Goal: Task Accomplishment & Management: Use online tool/utility

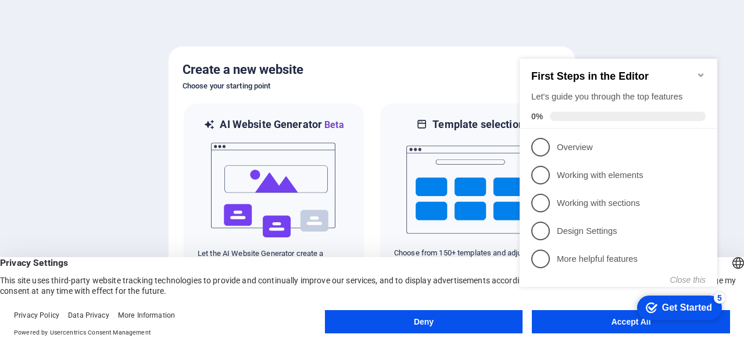
click at [554, 316] on div "checkmark Get Started 5 First Steps in the Editor Let's guide you through the t…" at bounding box center [621, 183] width 212 height 282
click at [654, 295] on div "checkmark Get Started 5" at bounding box center [679, 307] width 85 height 24
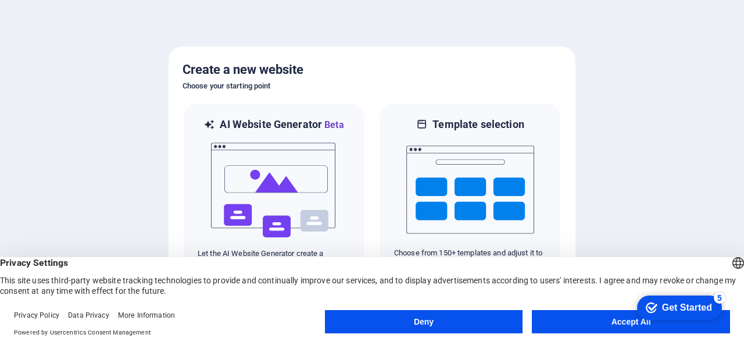
click at [690, 325] on div "checkmark Get Started 5 First Steps in the Editor Let's guide you through the t…" at bounding box center [677, 307] width 99 height 35
click at [555, 326] on button "Accept All" at bounding box center [631, 321] width 198 height 23
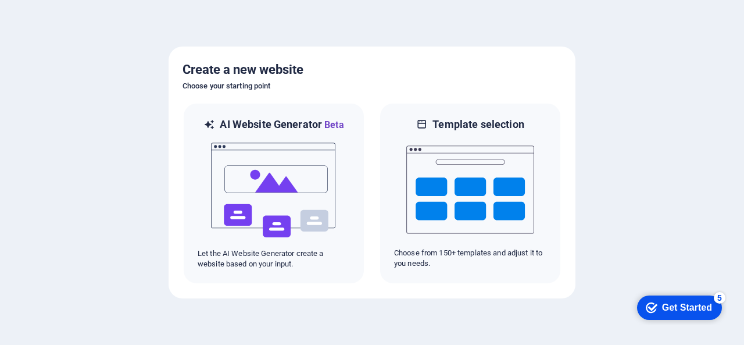
click at [556, 327] on div at bounding box center [372, 172] width 744 height 345
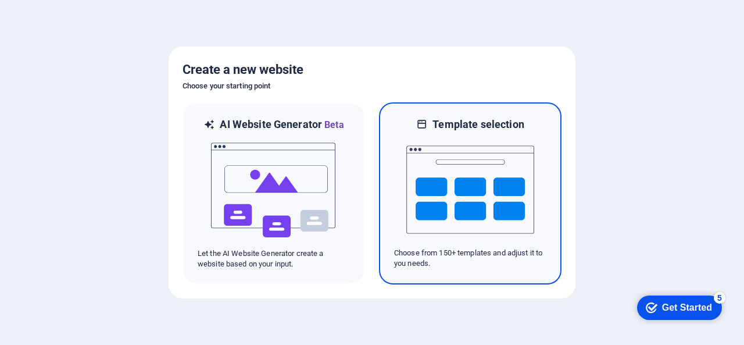
click at [450, 165] on img at bounding box center [471, 189] width 128 height 116
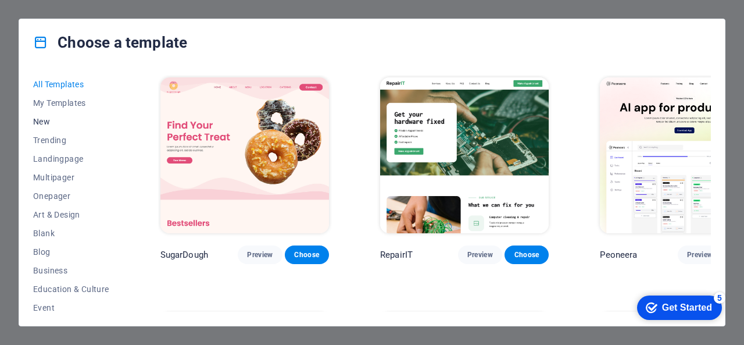
click at [64, 124] on span "New" at bounding box center [71, 121] width 76 height 9
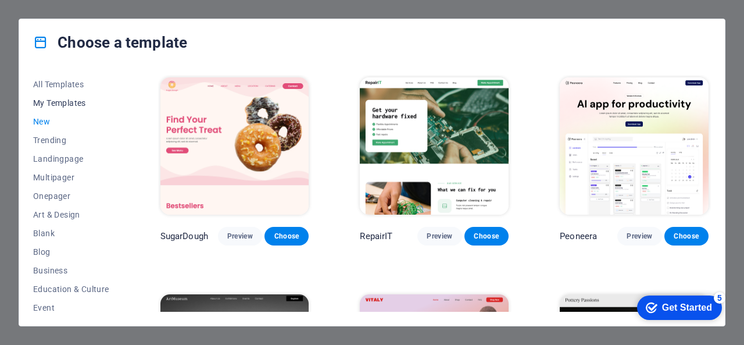
click at [50, 109] on button "My Templates" at bounding box center [71, 103] width 76 height 19
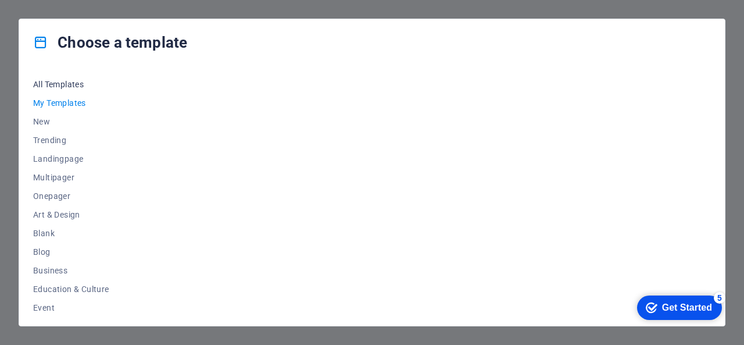
click at [58, 88] on span "All Templates" at bounding box center [71, 84] width 76 height 9
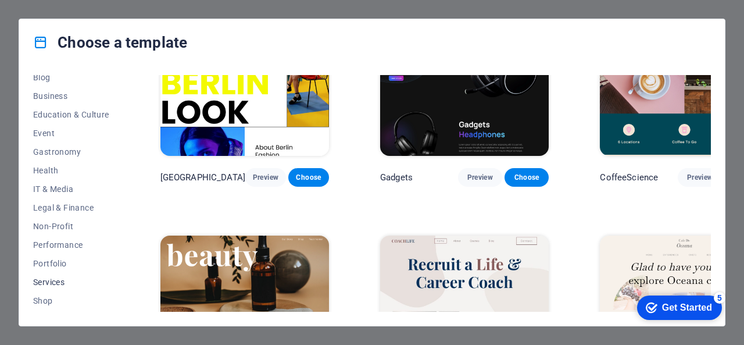
scroll to position [247, 0]
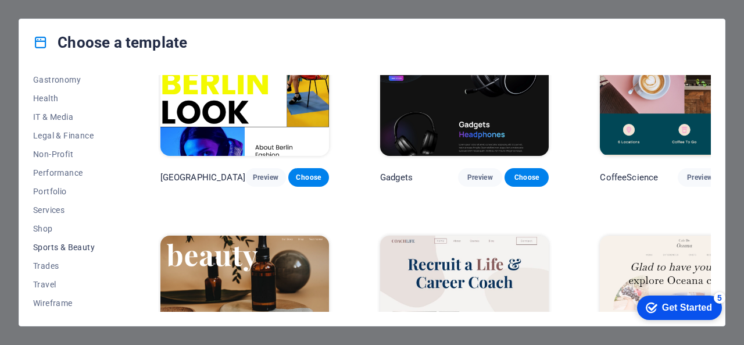
click at [66, 246] on span "Sports & Beauty" at bounding box center [71, 247] width 76 height 9
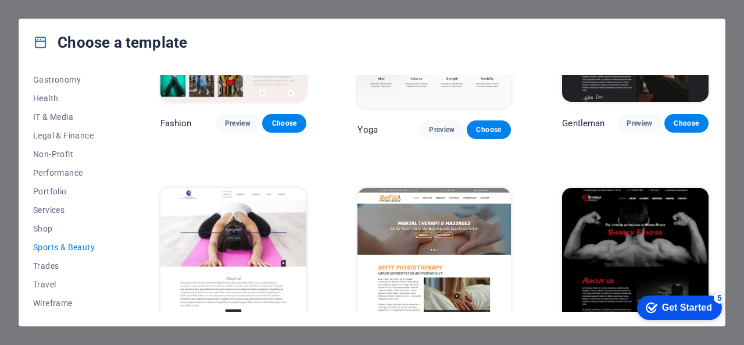
scroll to position [698, 0]
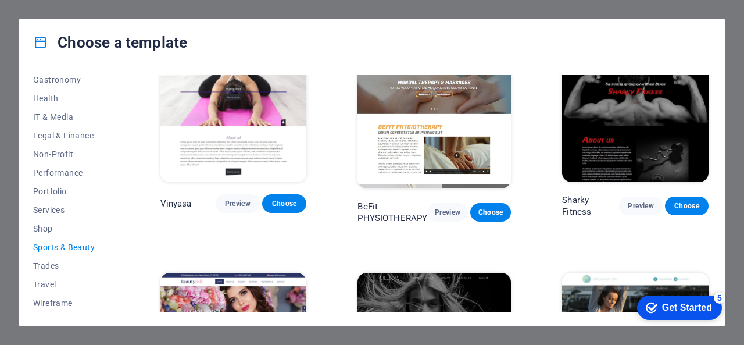
click at [738, 58] on div "Choose a template All Templates My Templates New Trending Landingpage Multipage…" at bounding box center [372, 172] width 744 height 345
drag, startPoint x: 647, startPoint y: 304, endPoint x: 761, endPoint y: 542, distance: 263.5
click at [647, 305] on icon "checkmark" at bounding box center [652, 308] width 12 height 12
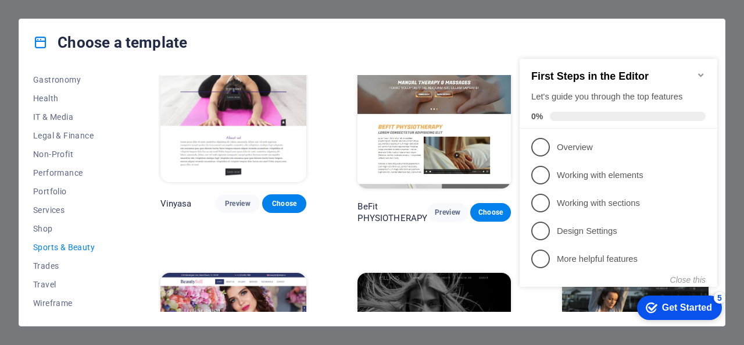
click at [650, 304] on icon "checkmark" at bounding box center [652, 308] width 12 height 12
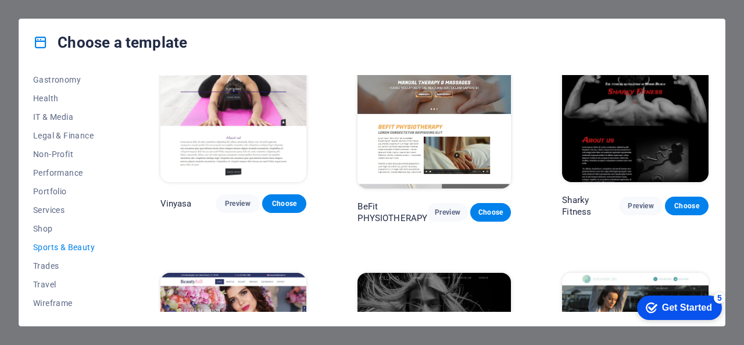
click at [712, 313] on div "Get Started" at bounding box center [687, 307] width 50 height 10
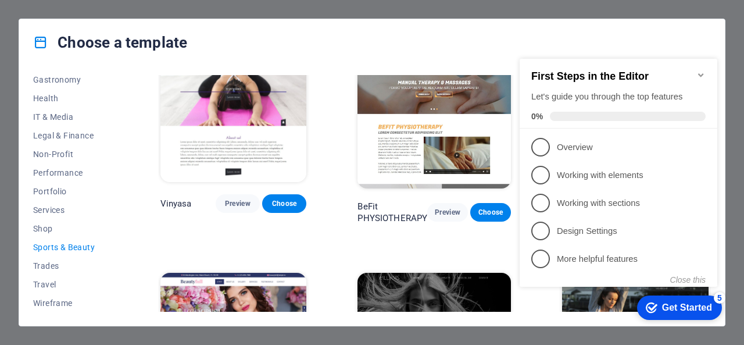
drag, startPoint x: 675, startPoint y: 283, endPoint x: 676, endPoint y: 198, distance: 84.9
click at [675, 283] on button "Close this" at bounding box center [688, 279] width 35 height 9
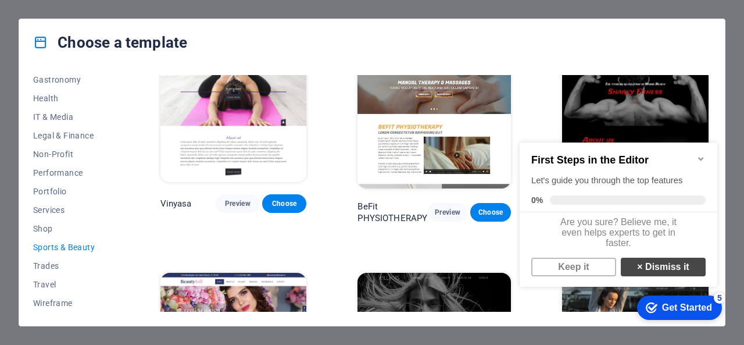
click at [660, 276] on link "× Dismiss it" at bounding box center [663, 267] width 85 height 19
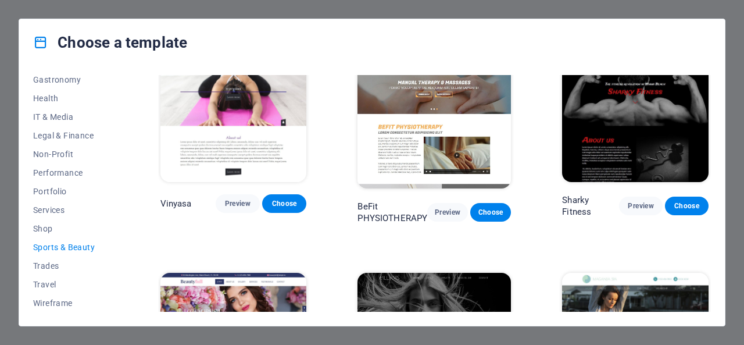
click at [729, 21] on div "Choose a template All Templates My Templates New Trending Landingpage Multipage…" at bounding box center [372, 172] width 744 height 345
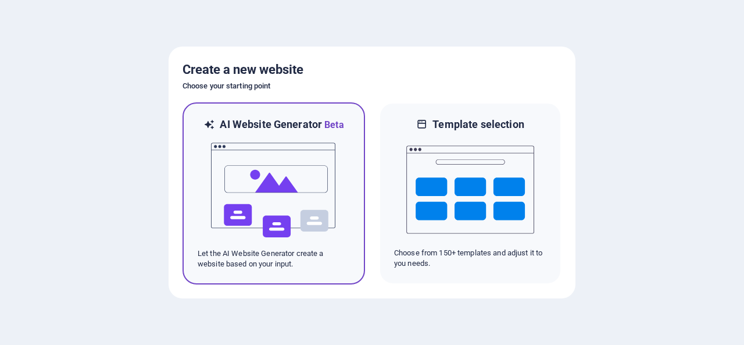
click at [243, 154] on img at bounding box center [274, 190] width 128 height 116
